Goal: Information Seeking & Learning: Find specific fact

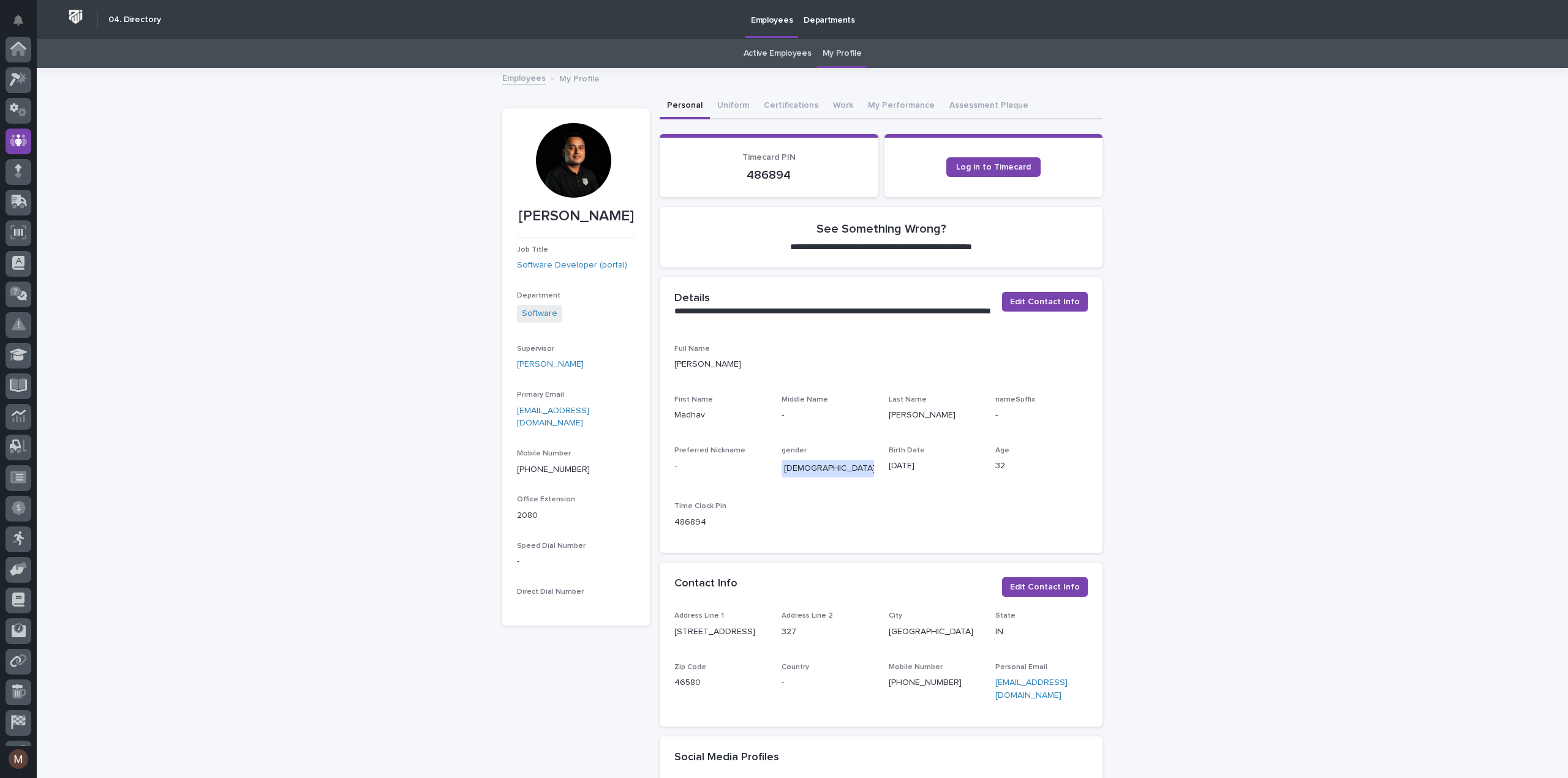
scroll to position [86, 0]
click at [23, 57] on icon at bounding box center [19, 55] width 18 height 12
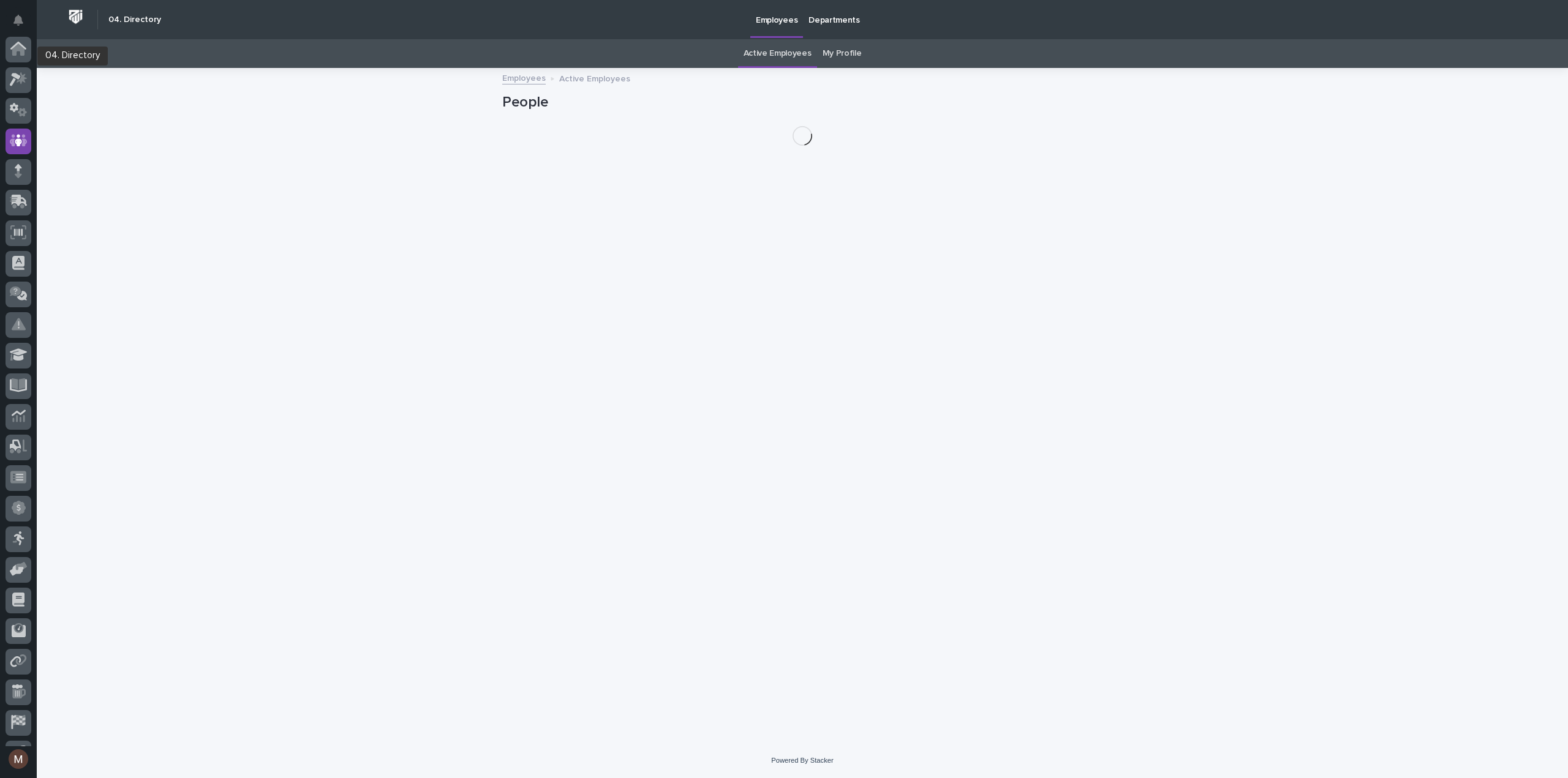
scroll to position [86, 0]
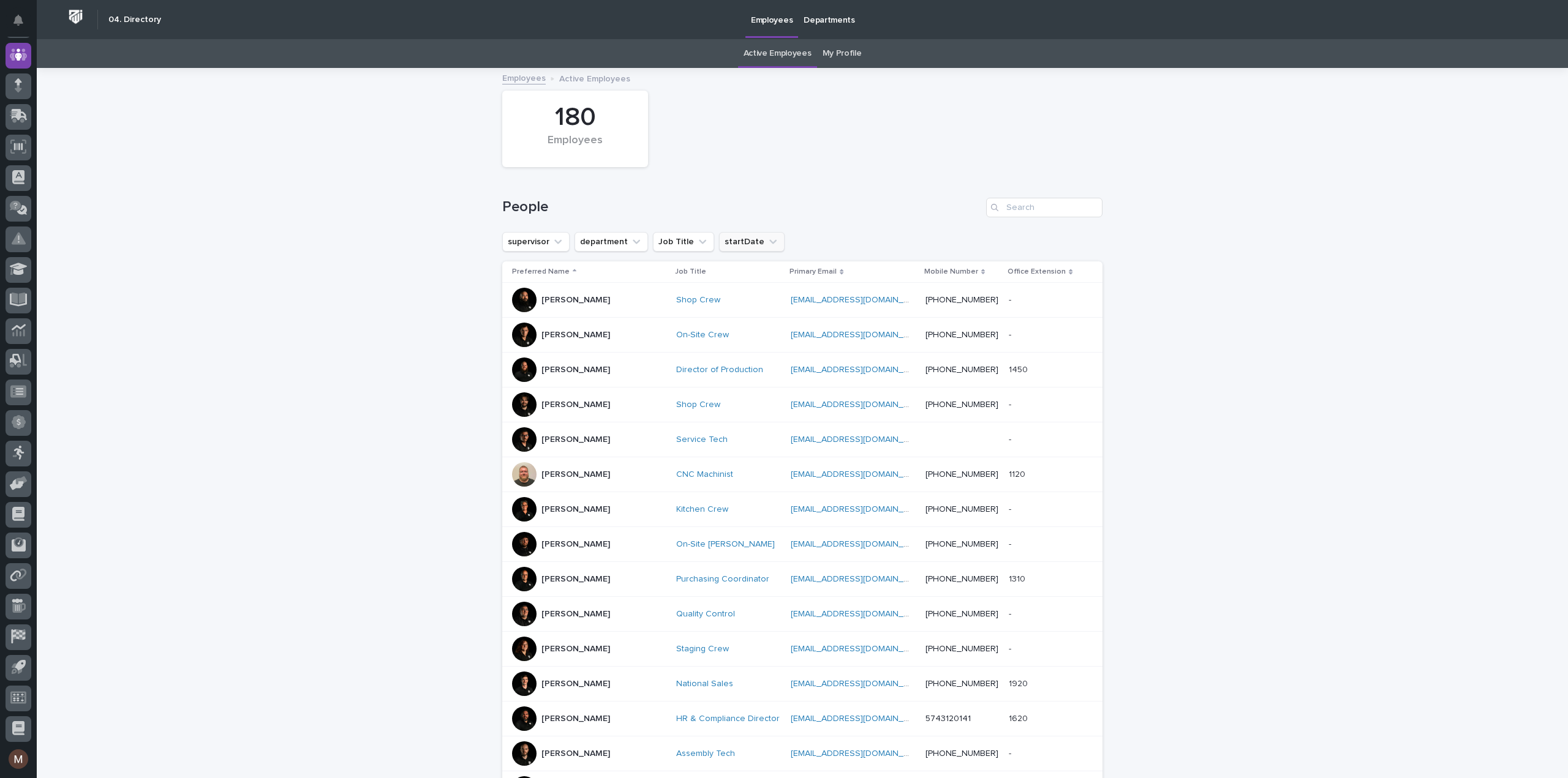
click at [746, 246] on button "startDate" at bounding box center [751, 242] width 66 height 20
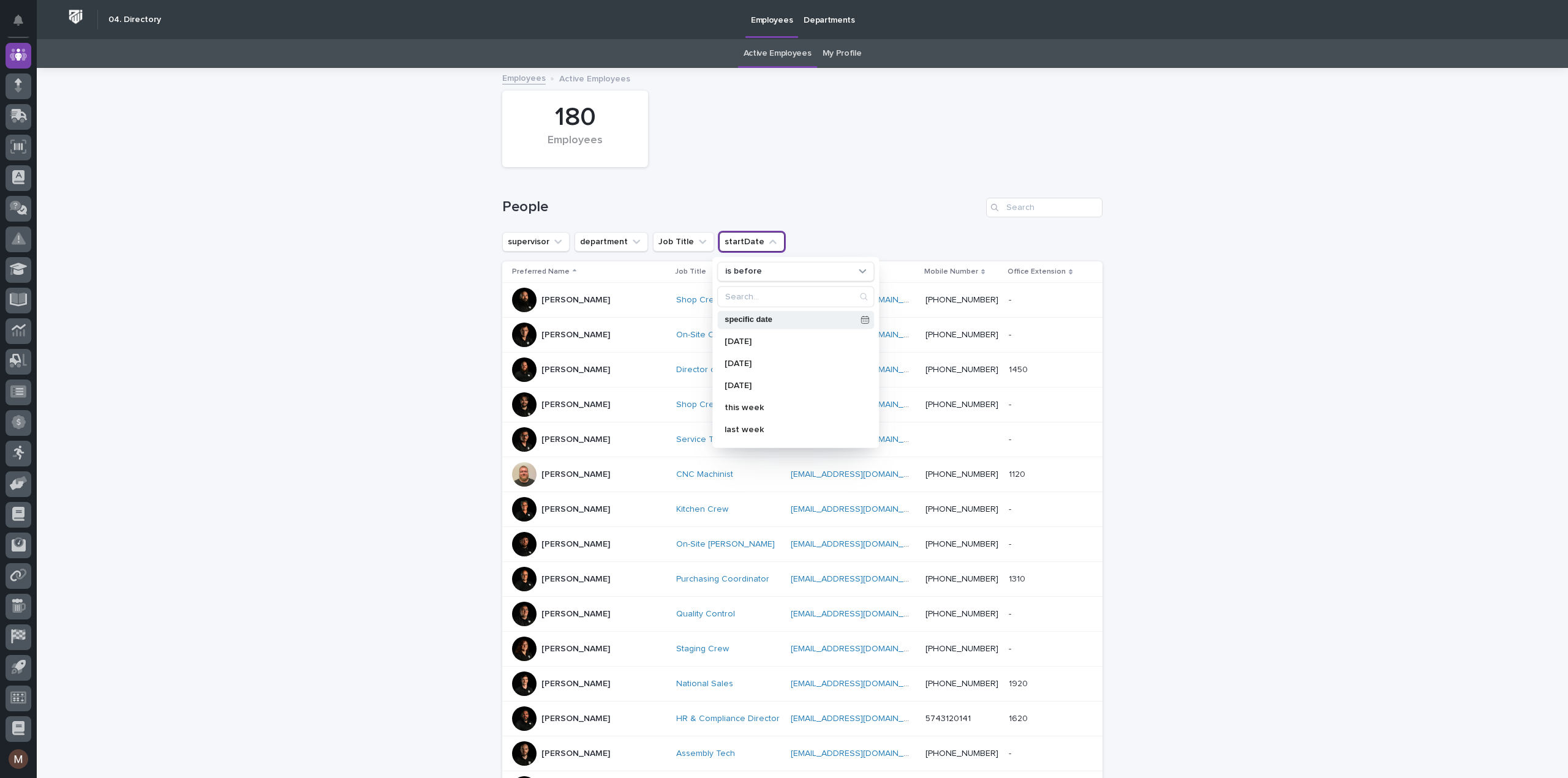
click at [753, 313] on div "specific date" at bounding box center [795, 319] width 157 height 19
click at [798, 143] on span at bounding box center [801, 140] width 10 height 10
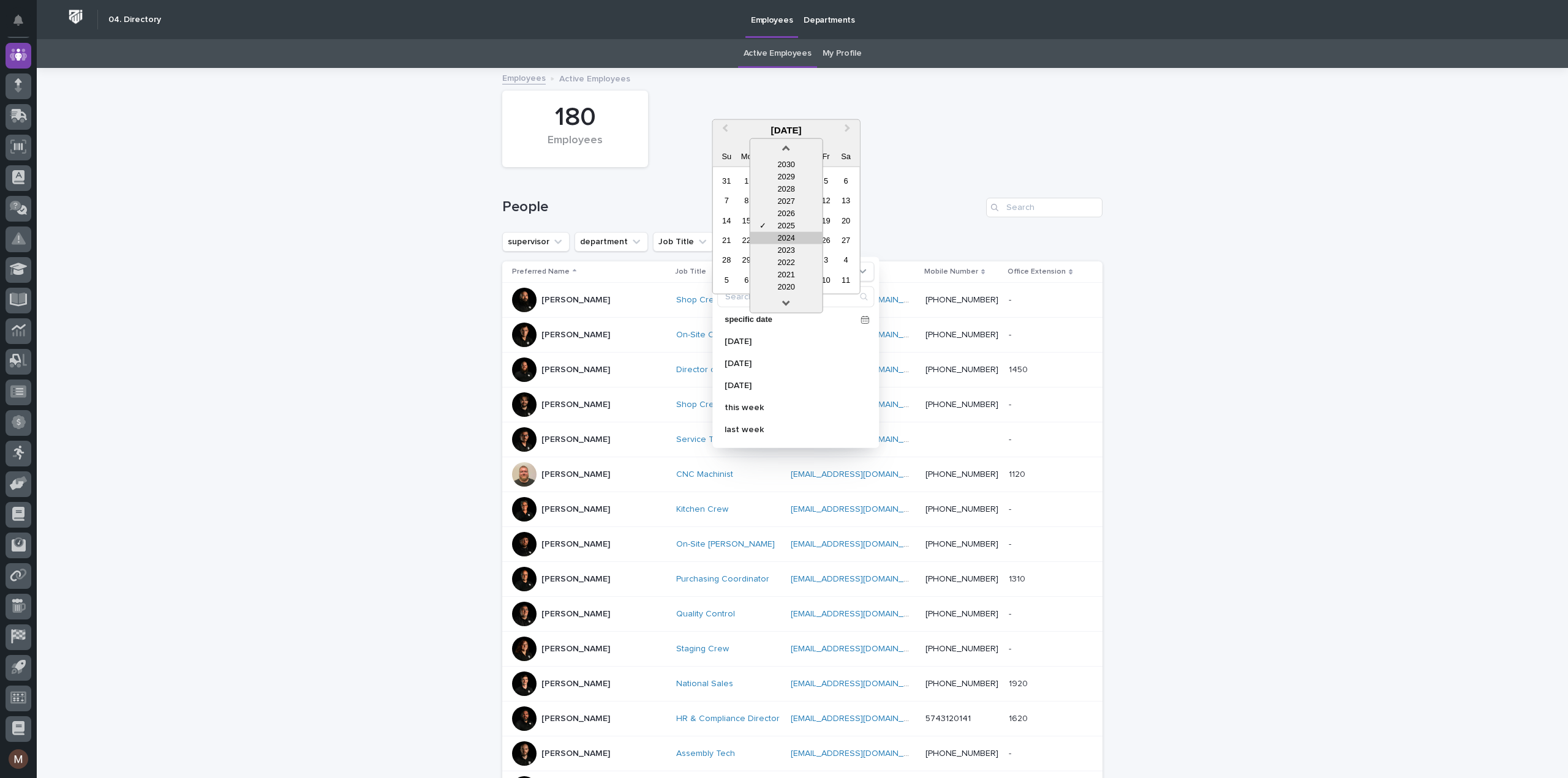
click at [787, 234] on div "2024" at bounding box center [786, 237] width 72 height 12
click at [764, 258] on div "1" at bounding box center [767, 260] width 17 height 17
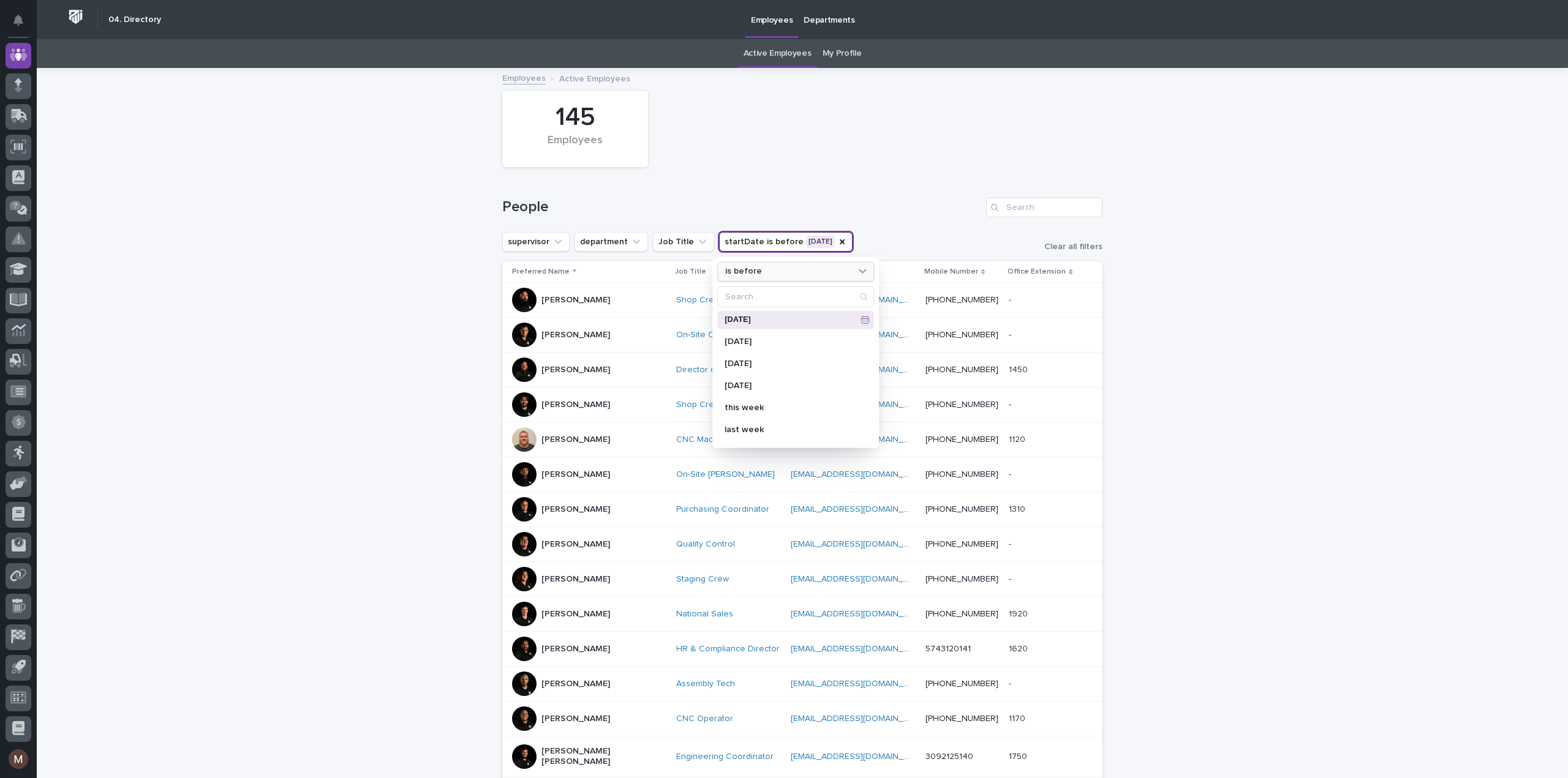
click at [803, 267] on div "is before" at bounding box center [788, 271] width 135 height 13
click at [752, 445] on p "is in between" at bounding box center [789, 449] width 119 height 8
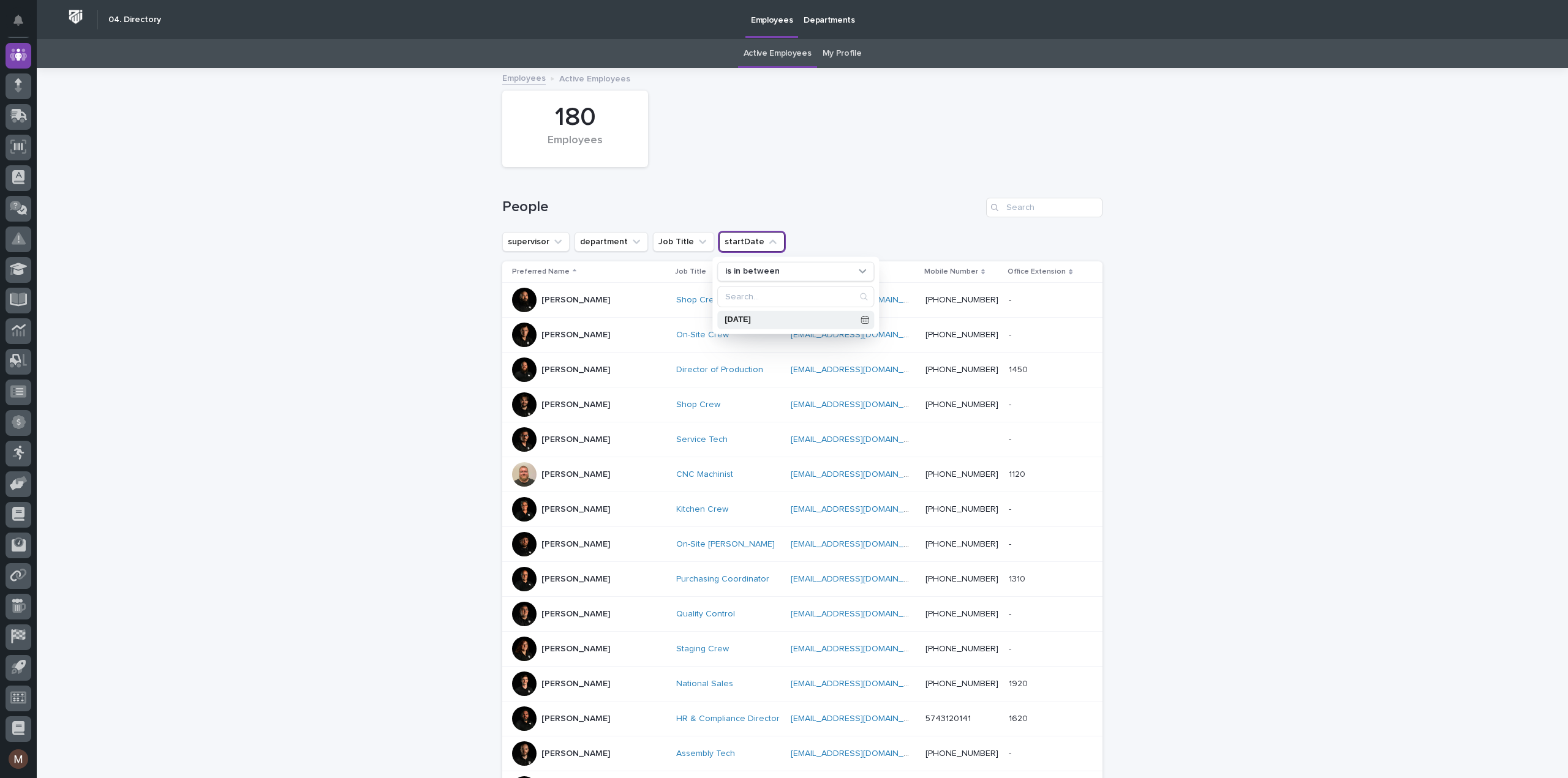
click at [782, 316] on p "[DATE]" at bounding box center [790, 320] width 131 height 8
click at [780, 258] on div "30" at bounding box center [776, 260] width 17 height 17
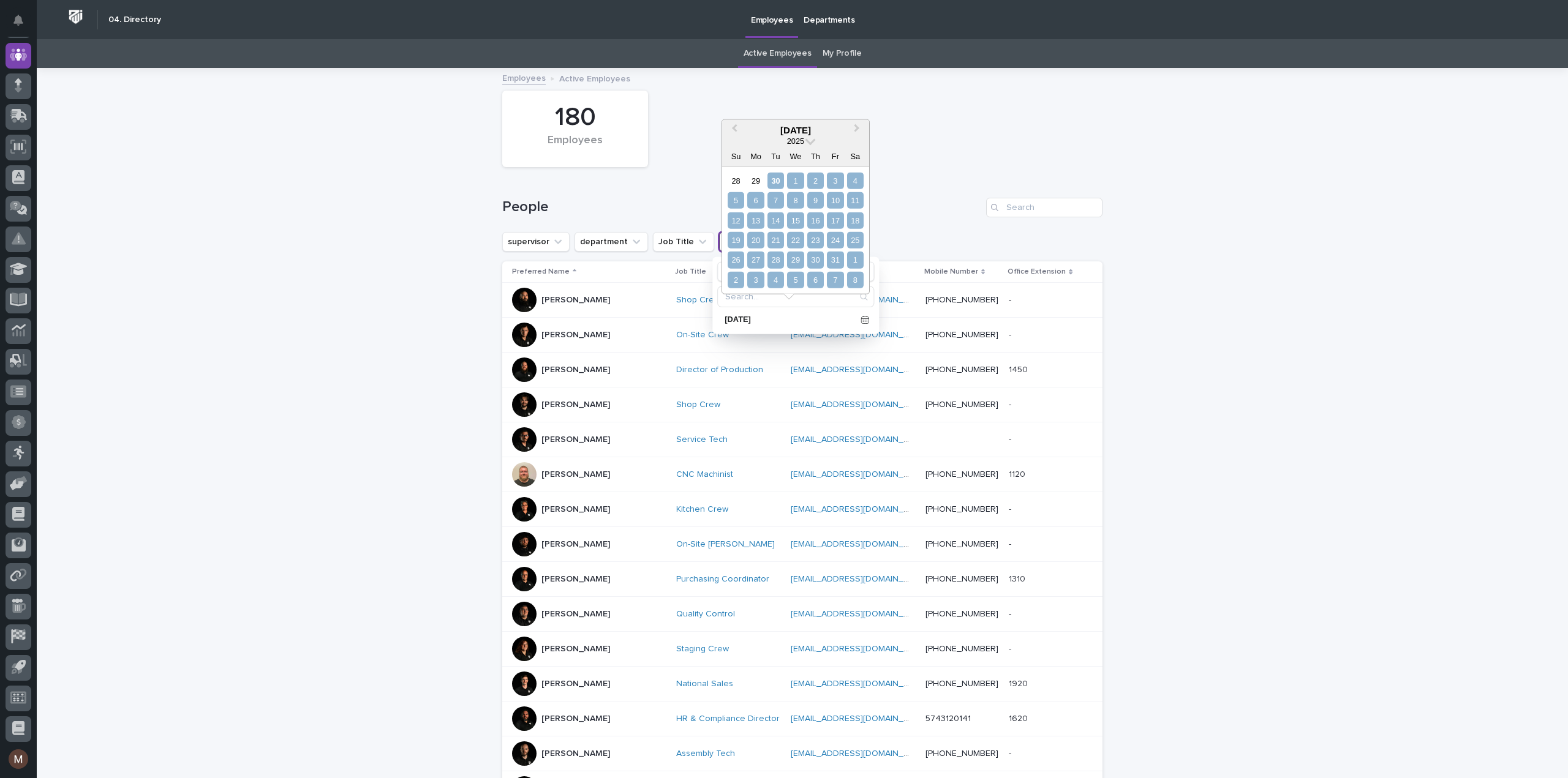
click at [854, 278] on div "8" at bounding box center [856, 280] width 17 height 17
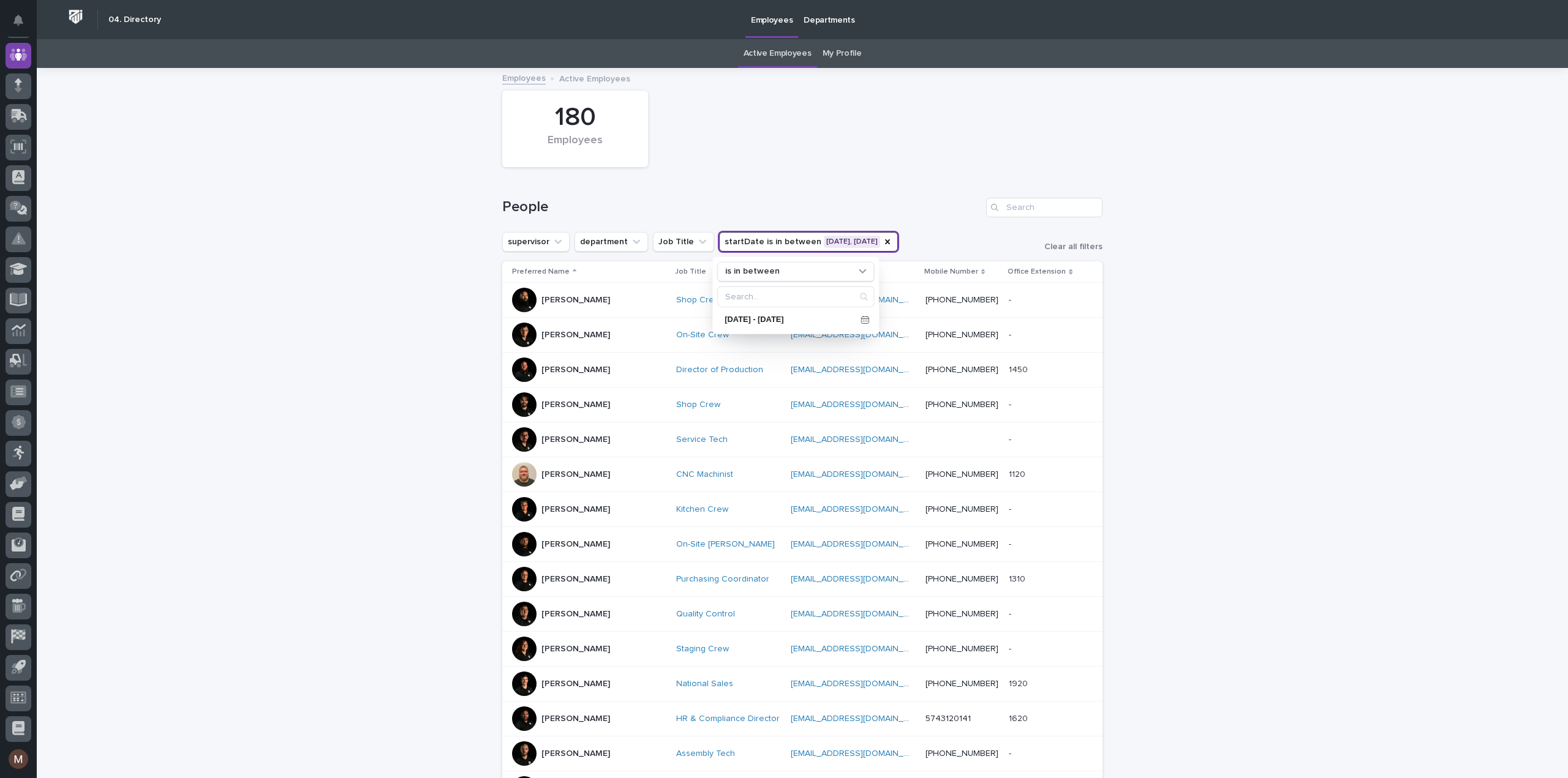
click at [1213, 354] on div "Loading... Saving… Loading... Saving… 180 Employees People supervisor departmen…" at bounding box center [803, 580] width 1531 height 1022
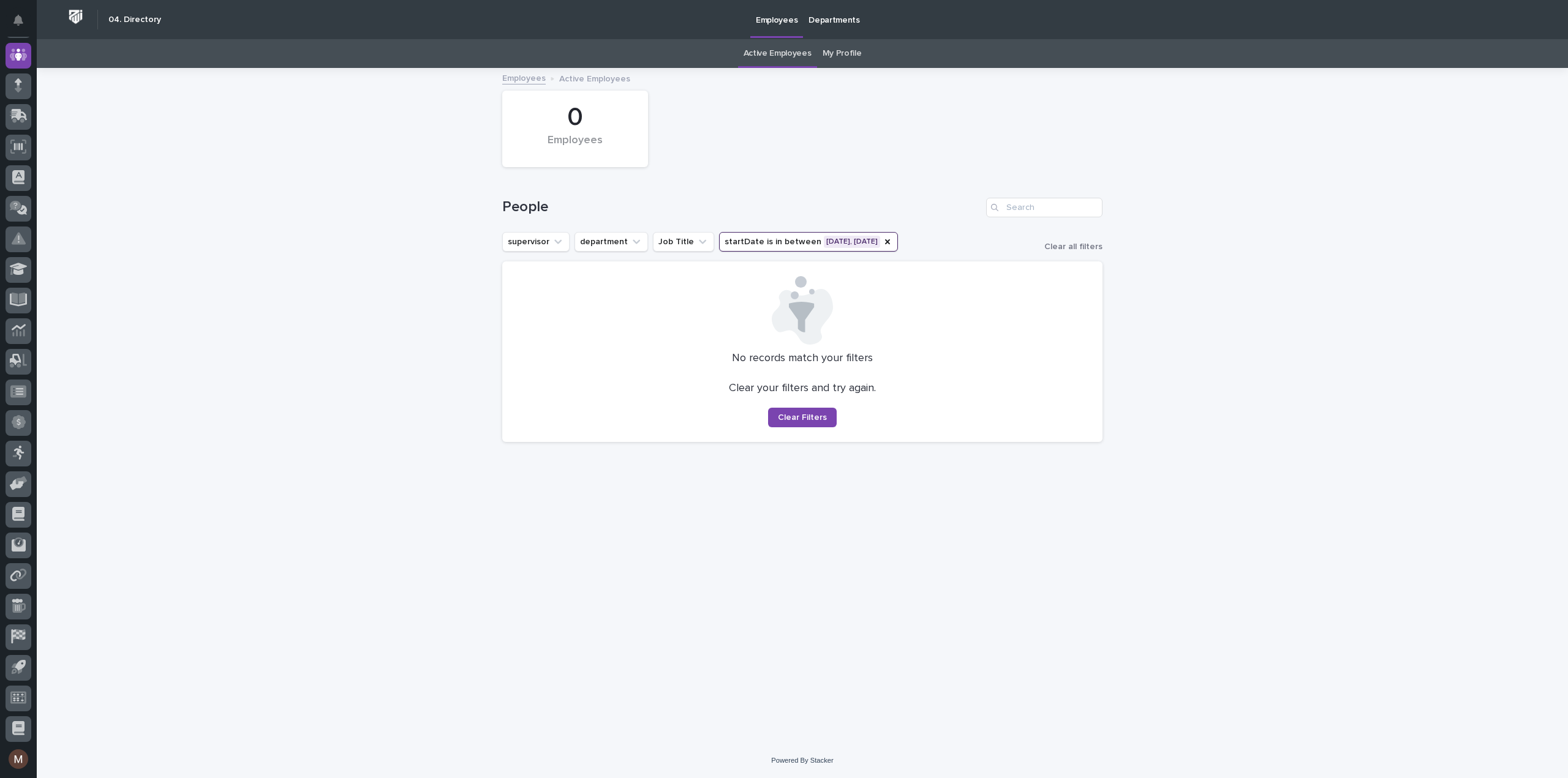
click at [867, 234] on button "startDate is in between [DATE], [DATE]" at bounding box center [808, 242] width 179 height 20
click at [827, 320] on p "[DATE] - [DATE]" at bounding box center [790, 320] width 131 height 8
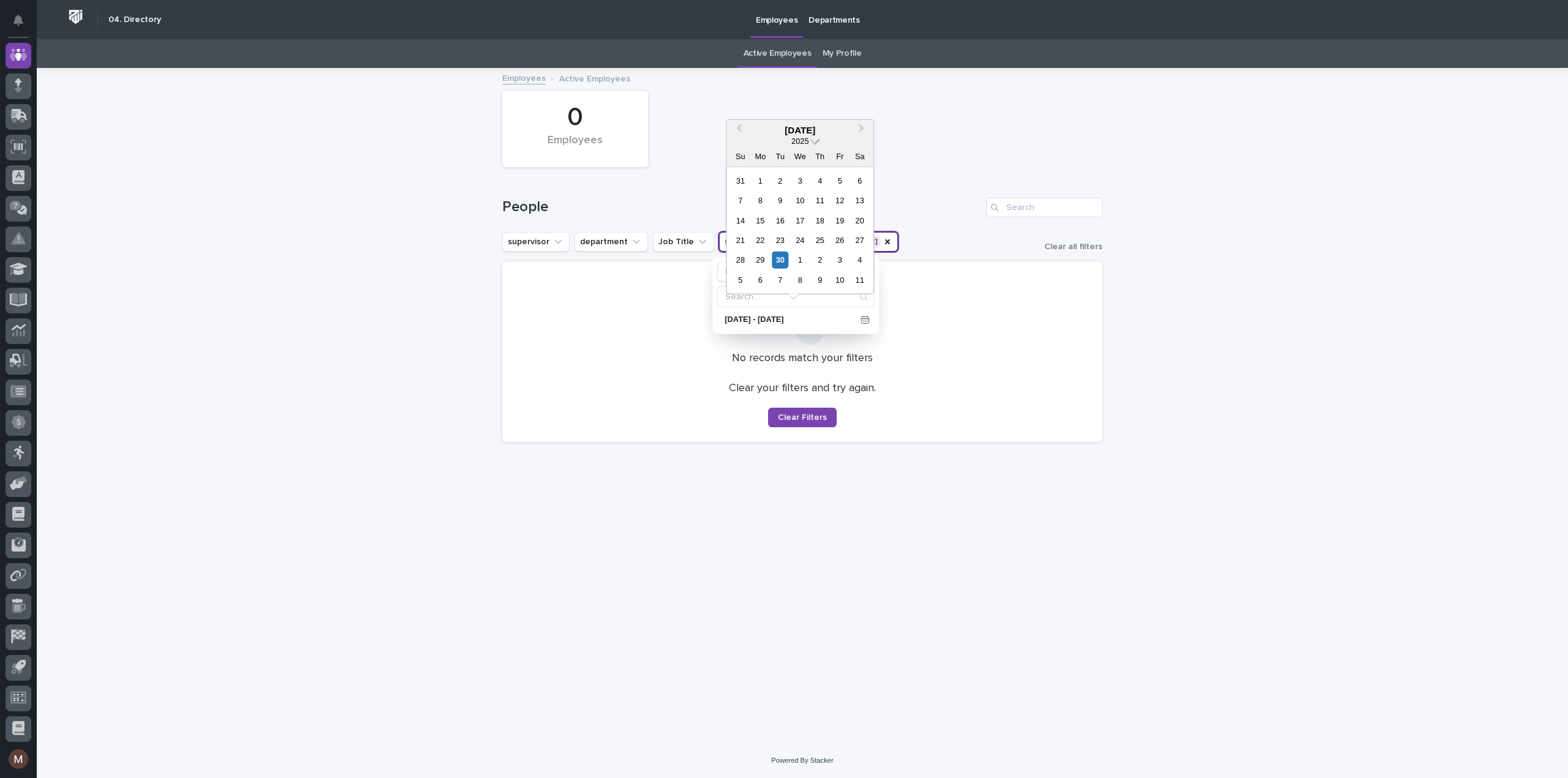
click at [817, 138] on span at bounding box center [815, 140] width 10 height 10
click at [808, 234] on div "2024" at bounding box center [799, 237] width 72 height 12
click at [760, 260] on div "30" at bounding box center [760, 260] width 17 height 17
click at [861, 280] on div "9" at bounding box center [859, 280] width 17 height 17
click at [838, 528] on div "Loading... Saving… Loading... Saving… 0 Employees People supervisor department …" at bounding box center [802, 391] width 612 height 643
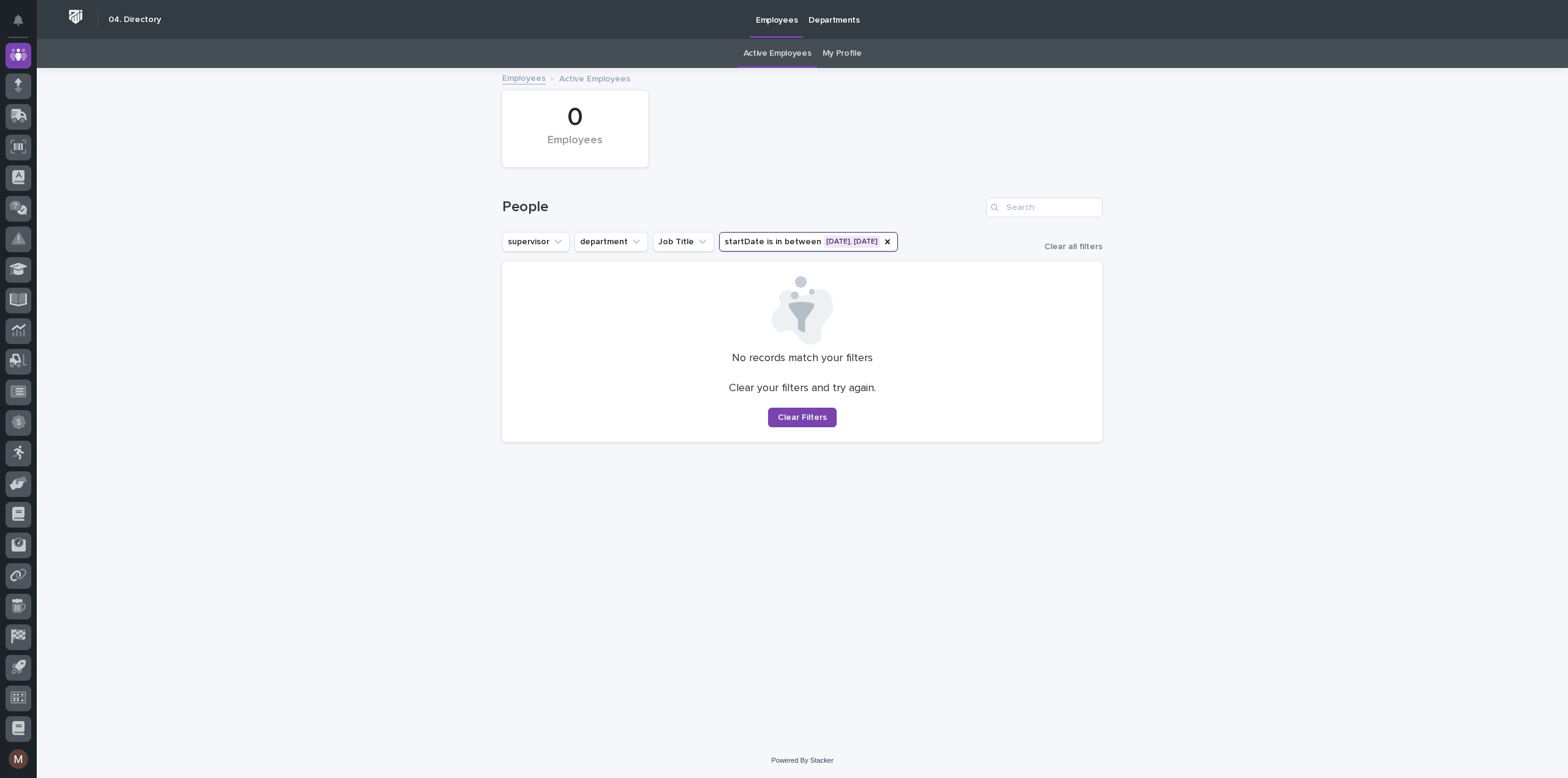
click at [851, 239] on button "startDate is in between [DATE], [DATE]" at bounding box center [808, 242] width 179 height 20
click at [847, 323] on div "[DATE] - [DATE]" at bounding box center [795, 319] width 157 height 19
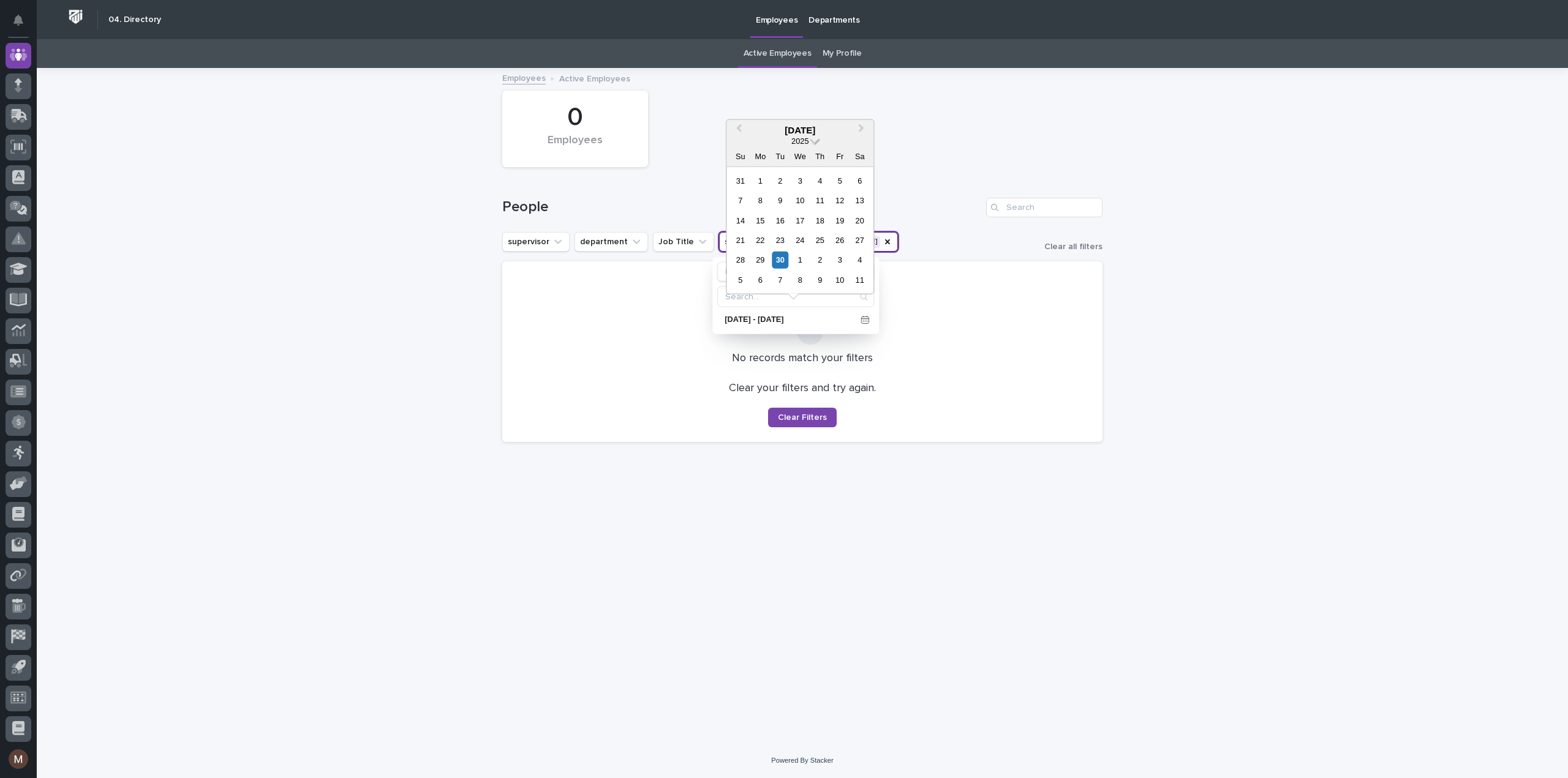
click at [817, 141] on span at bounding box center [815, 140] width 10 height 10
click at [803, 249] on div "2023" at bounding box center [799, 250] width 72 height 12
click at [746, 274] on div "1" at bounding box center [740, 280] width 17 height 17
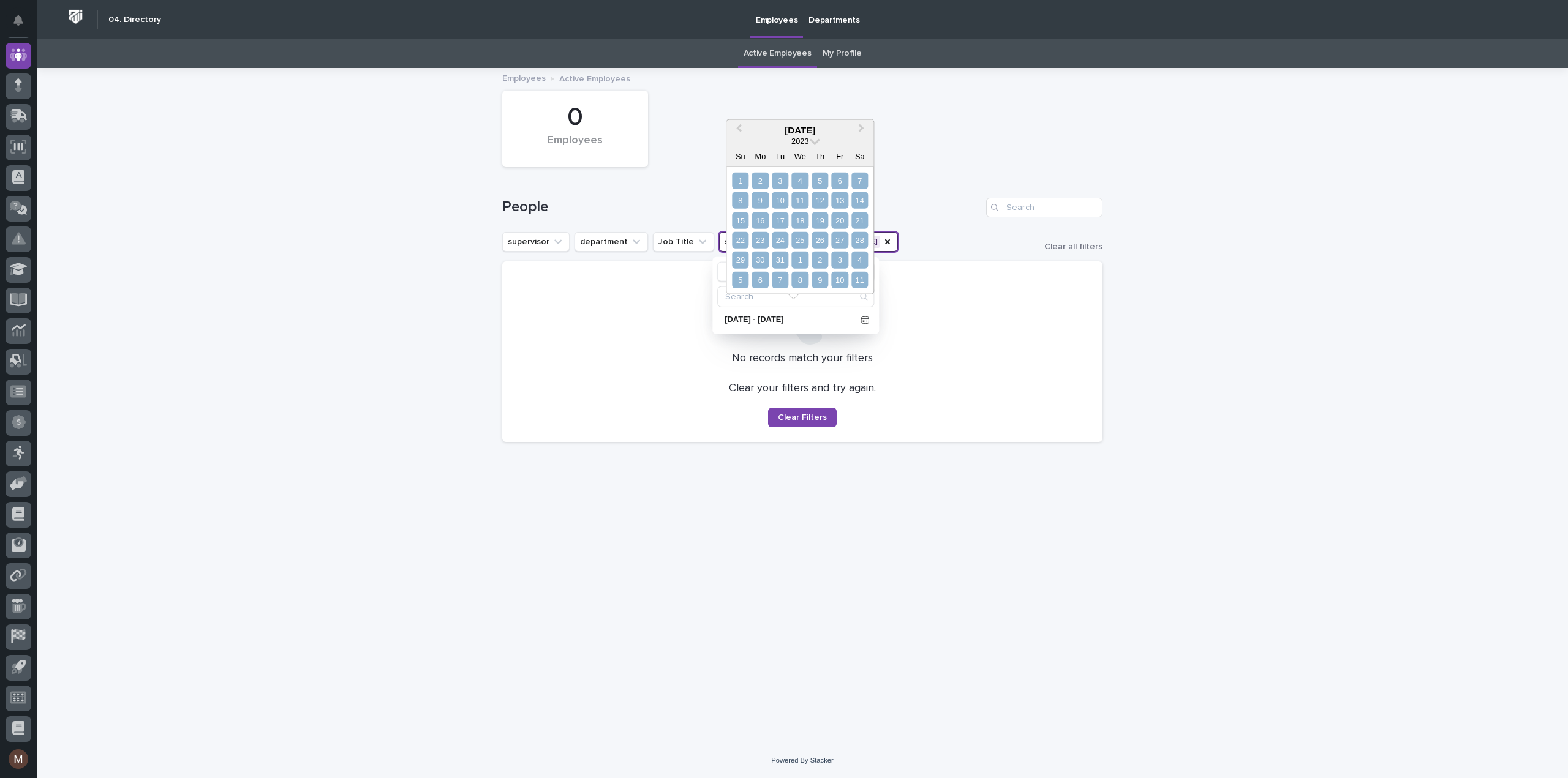
click at [861, 281] on div "11" at bounding box center [859, 280] width 17 height 17
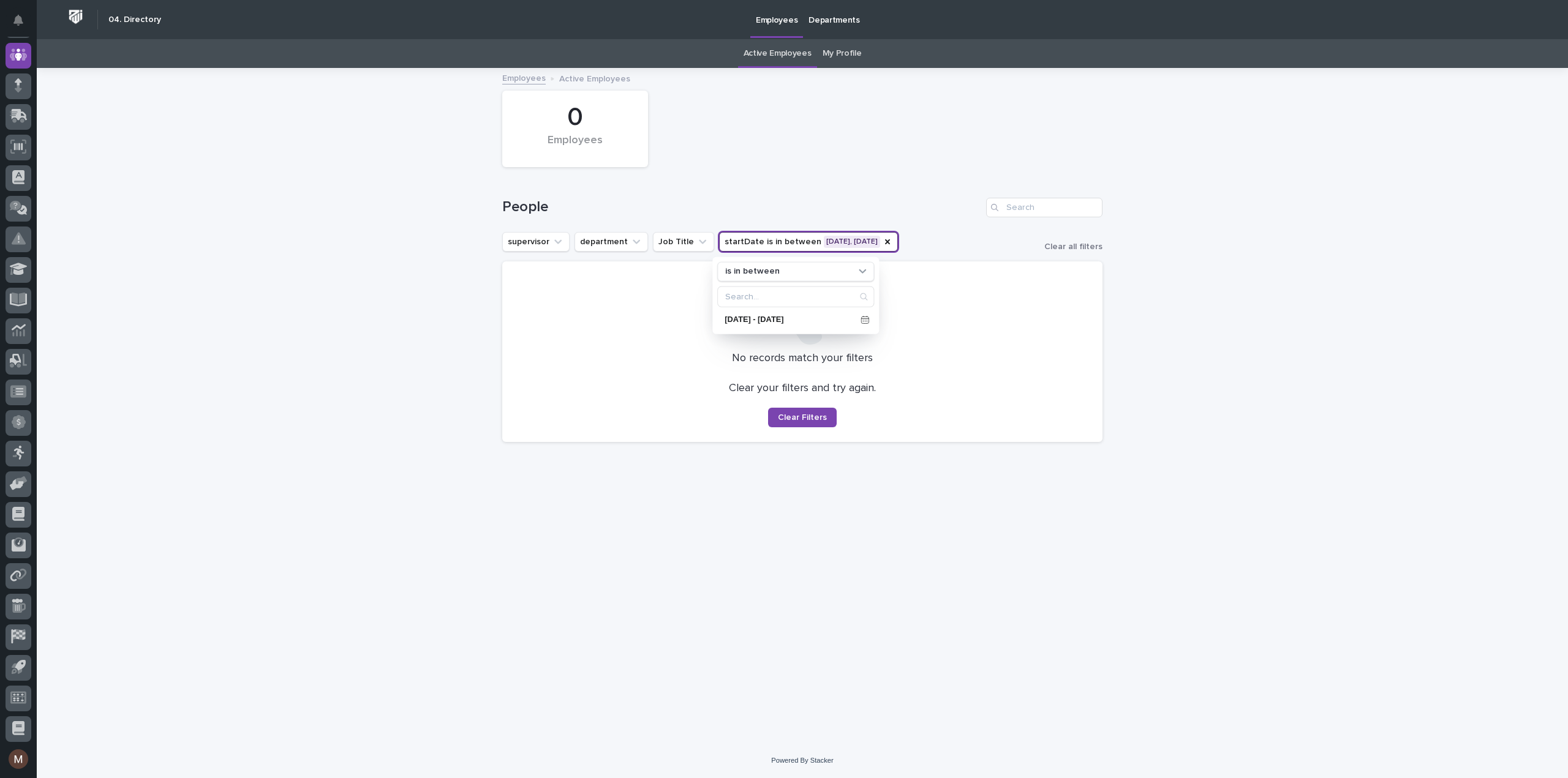
click at [1228, 359] on div "Loading... Saving… Loading... Saving… 0 Employees People supervisor department …" at bounding box center [803, 406] width 1531 height 674
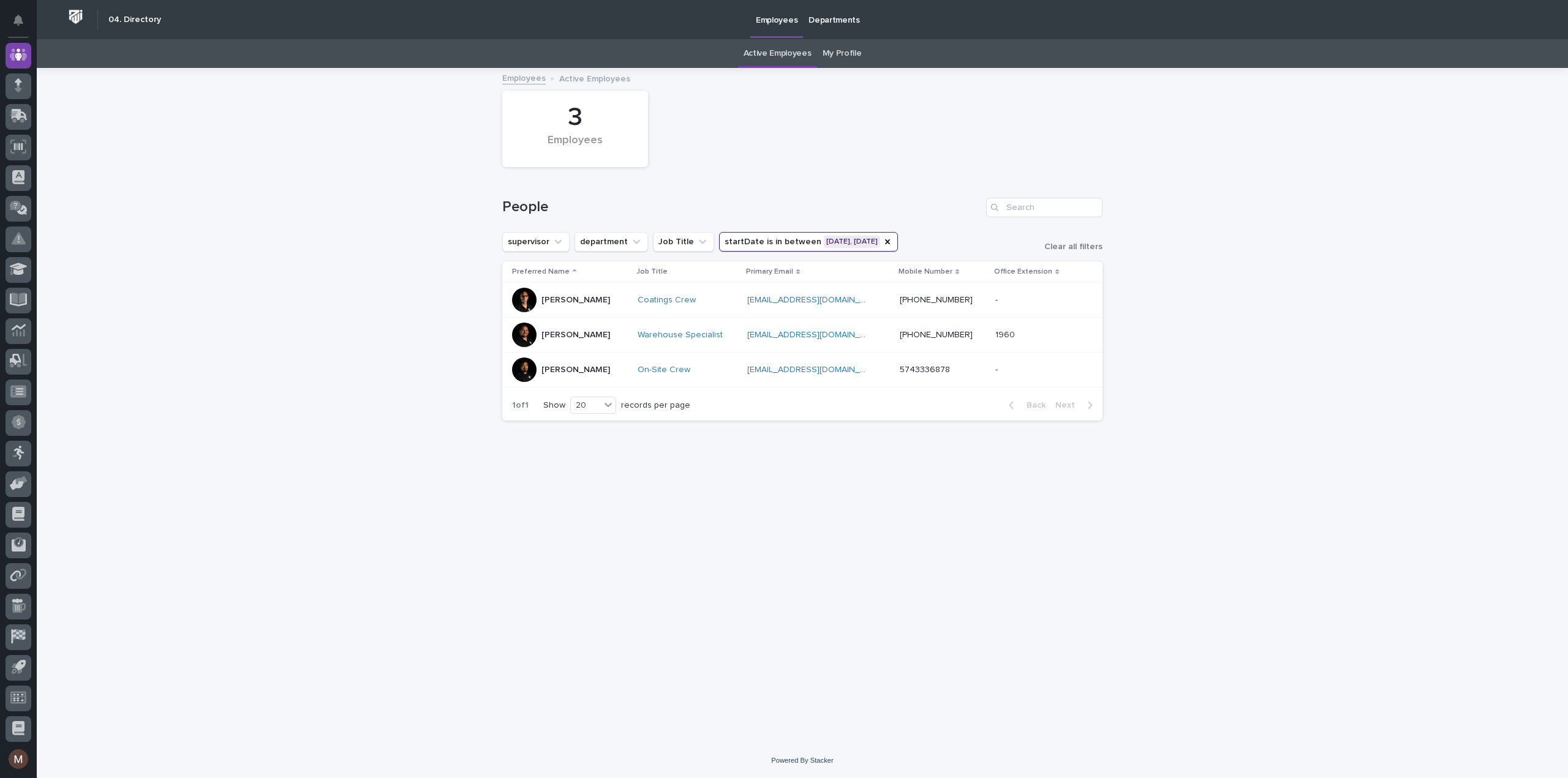
click at [845, 239] on button "startDate is in between [DATE], [DATE]" at bounding box center [808, 242] width 179 height 20
click at [859, 320] on div "[DATE] - [DATE]" at bounding box center [795, 319] width 157 height 19
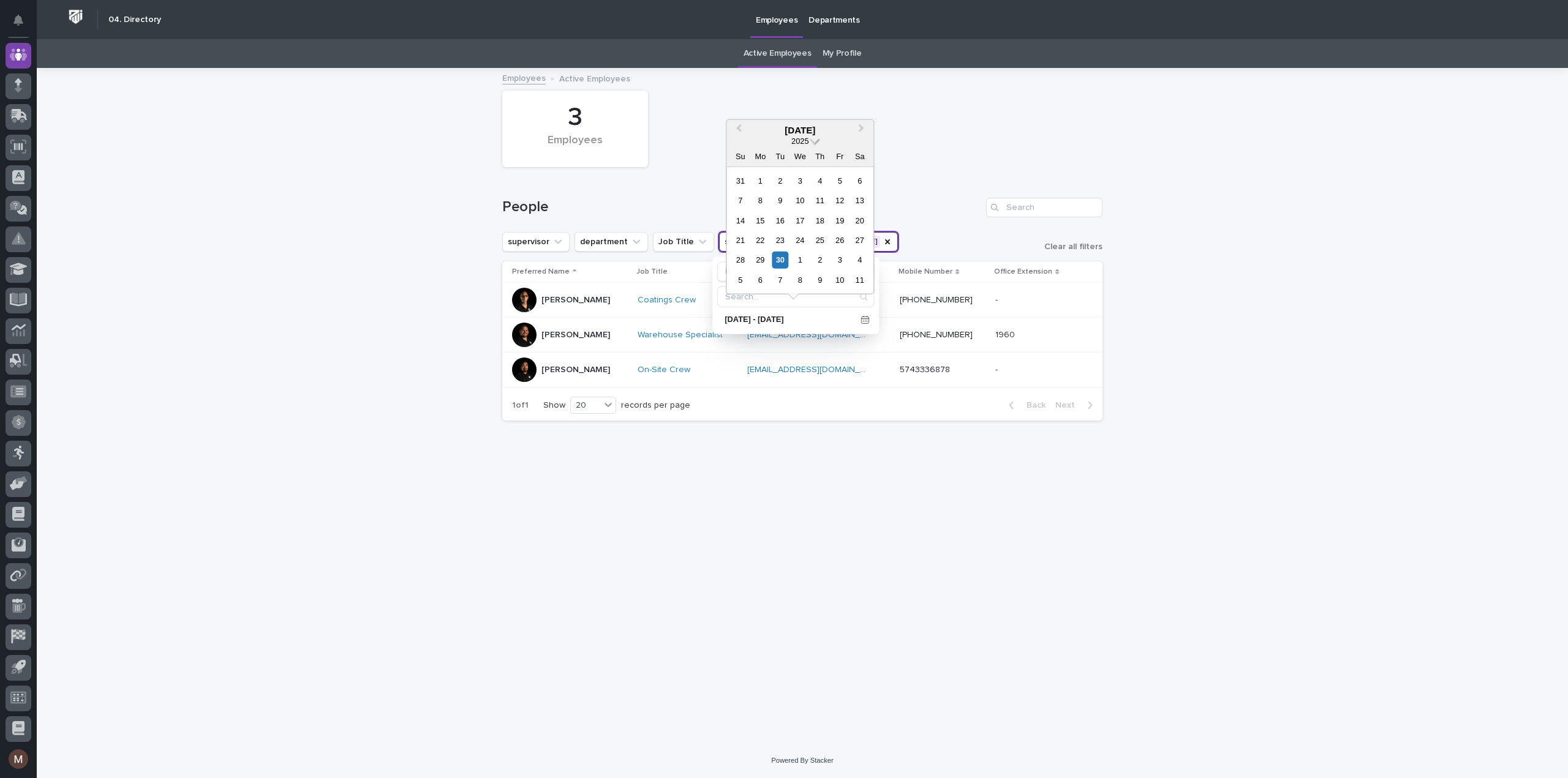
click at [816, 142] on span at bounding box center [815, 140] width 10 height 10
click at [801, 260] on div "2022" at bounding box center [799, 262] width 72 height 12
click at [840, 262] on div "30" at bounding box center [840, 260] width 17 height 17
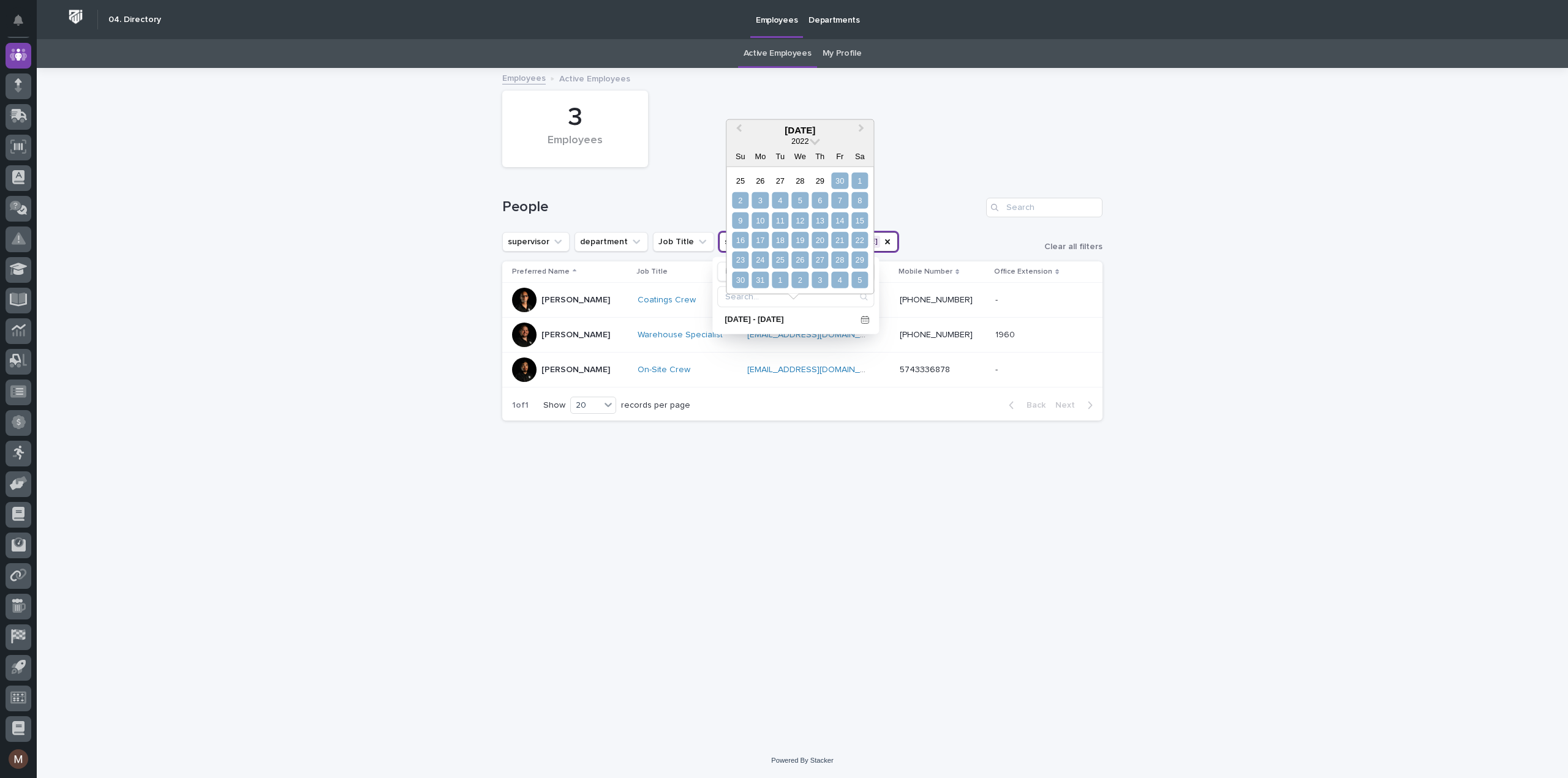
click at [863, 278] on div "5" at bounding box center [859, 280] width 17 height 17
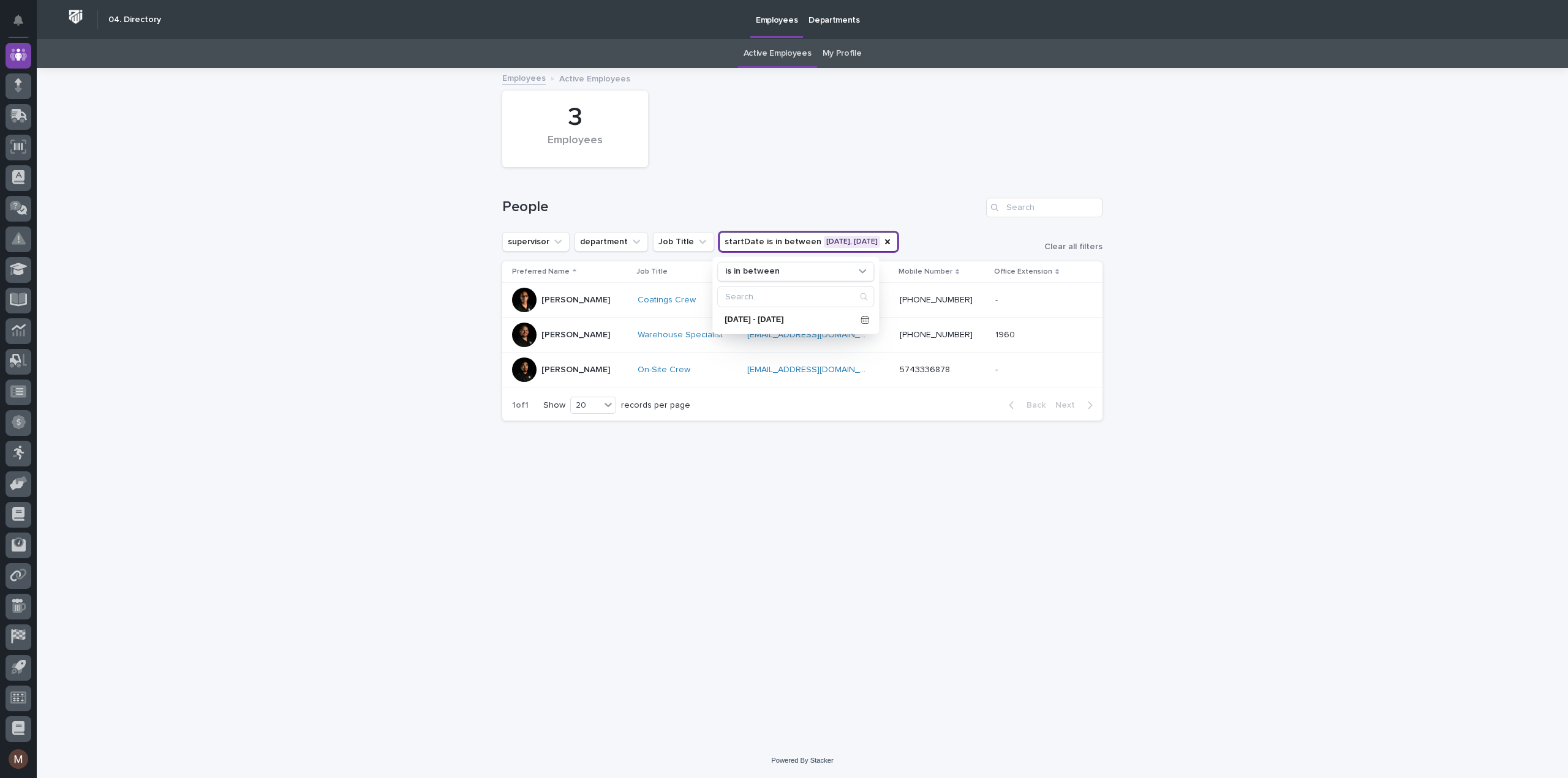
click at [845, 473] on div "Loading... Saving… Loading... Saving… 3 Employees People supervisor department …" at bounding box center [802, 391] width 612 height 643
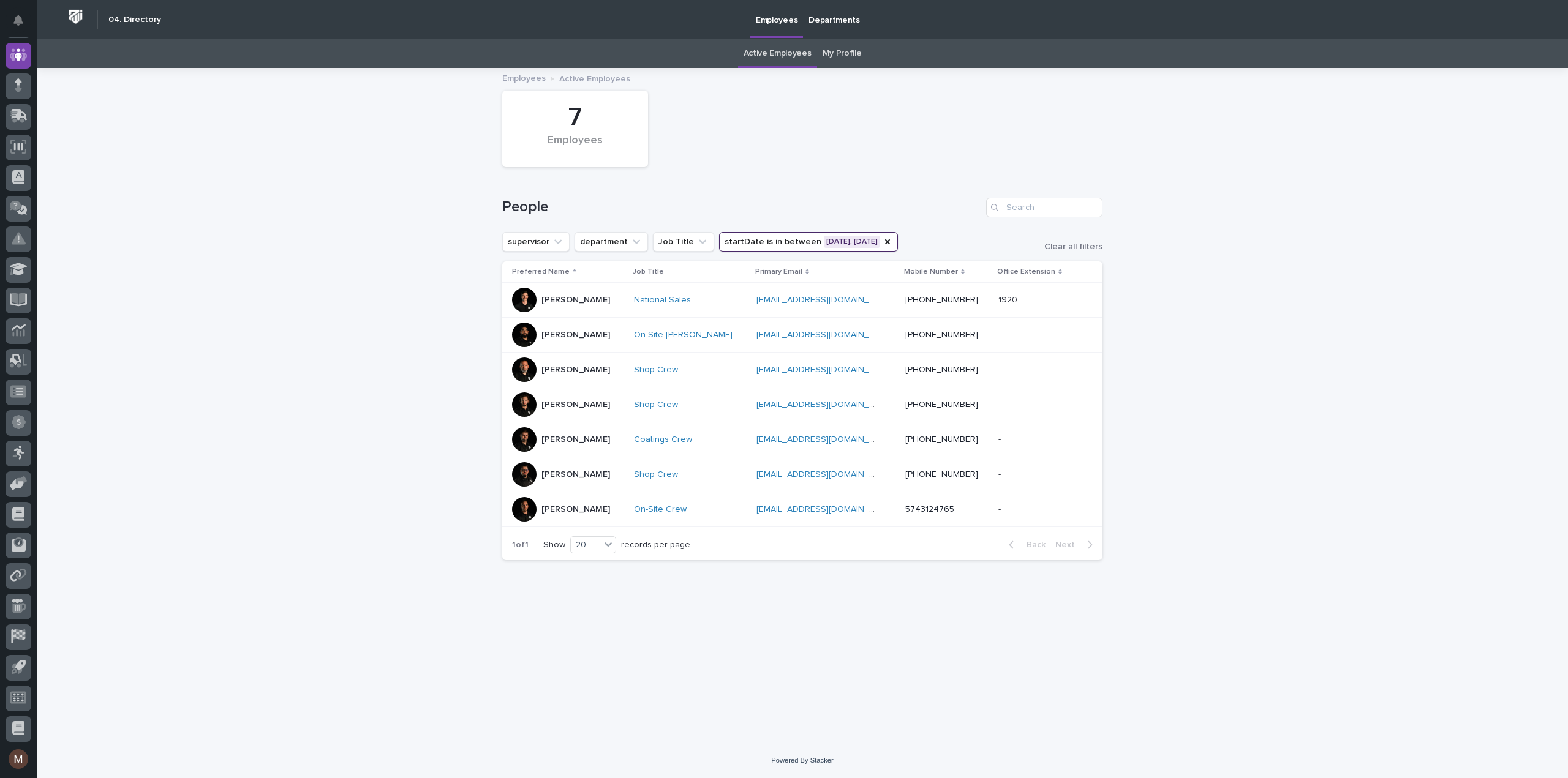
drag, startPoint x: 577, startPoint y: 505, endPoint x: 210, endPoint y: 394, distance: 383.4
click at [210, 394] on div "Loading... Saving… Loading... Saving… 7 Employees People supervisor department …" at bounding box center [803, 406] width 1531 height 674
